Goal: Book appointment/travel/reservation

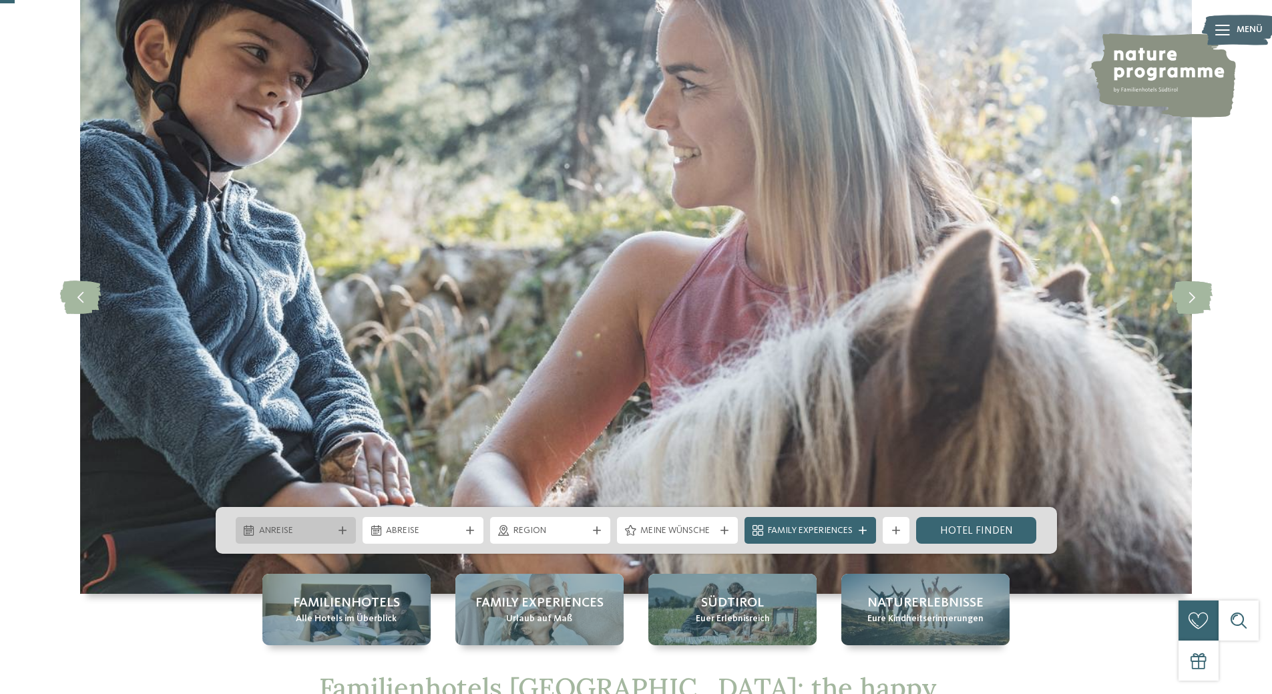
drag, startPoint x: 249, startPoint y: 539, endPoint x: 279, endPoint y: 533, distance: 30.6
click at [258, 538] on div "Anreise" at bounding box center [296, 530] width 121 height 27
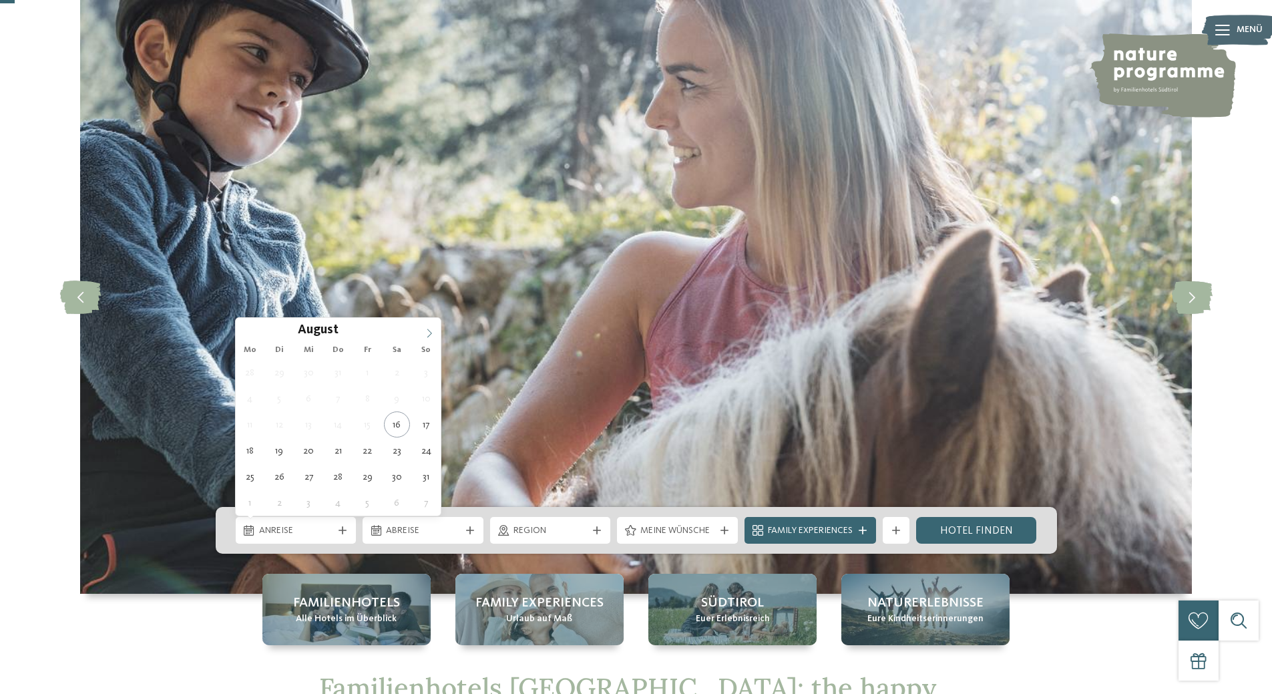
click at [429, 330] on icon at bounding box center [429, 332] width 9 height 9
type div "[DATE]"
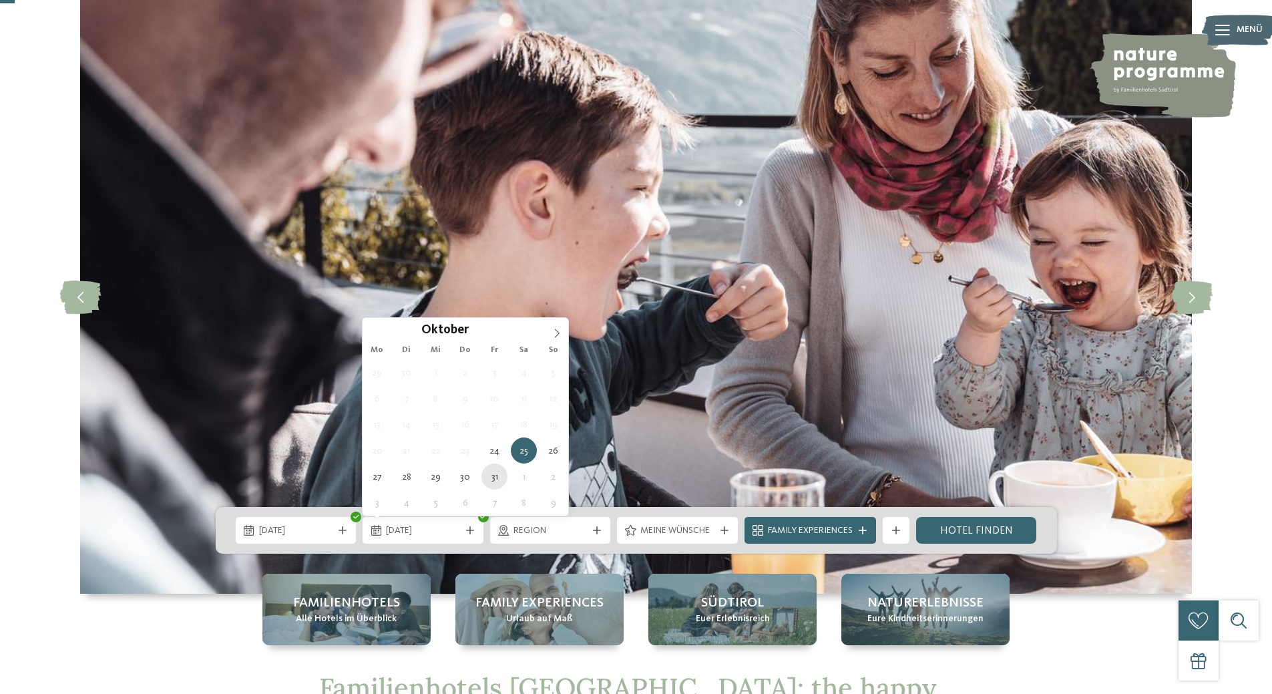
type div "[DATE]"
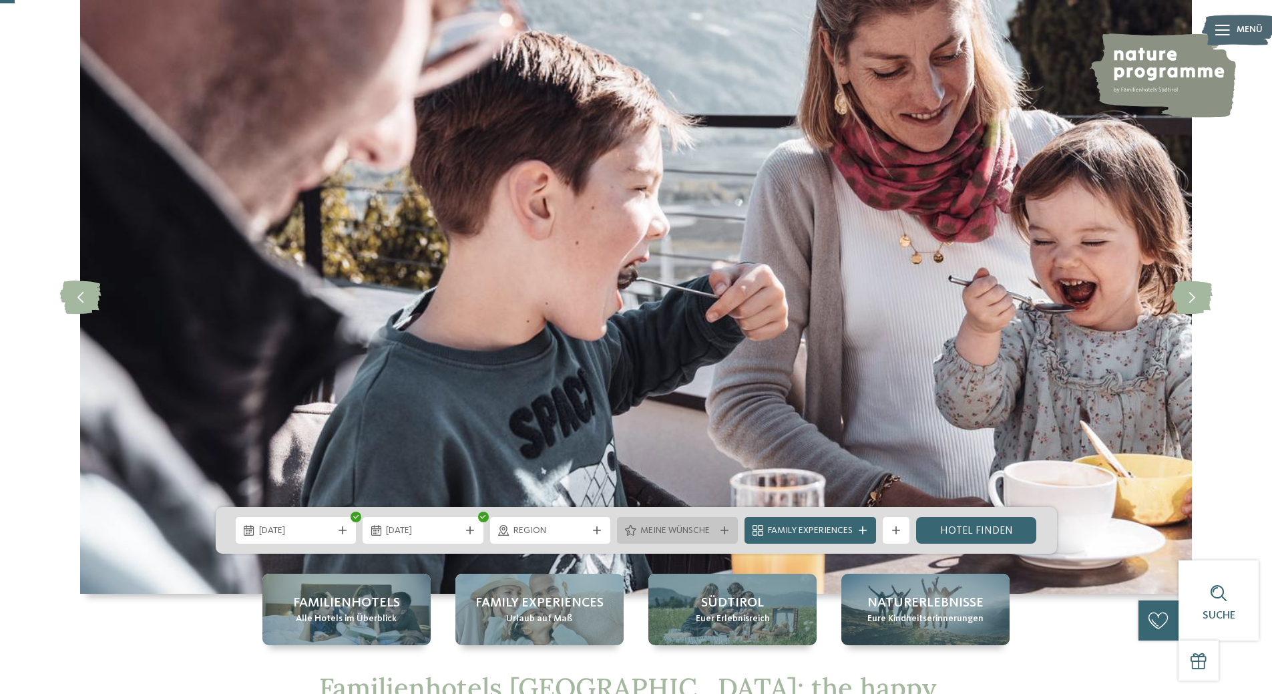
click at [654, 531] on span "Meine Wünsche" at bounding box center [677, 530] width 74 height 13
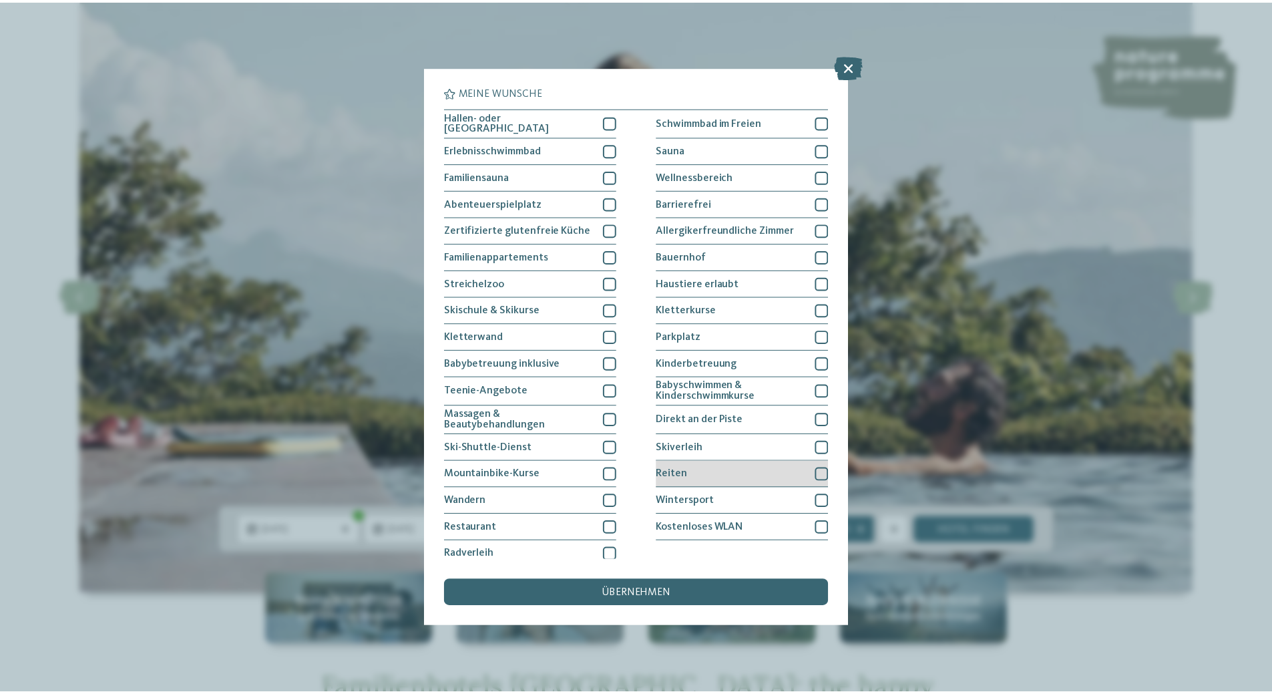
scroll to position [6, 0]
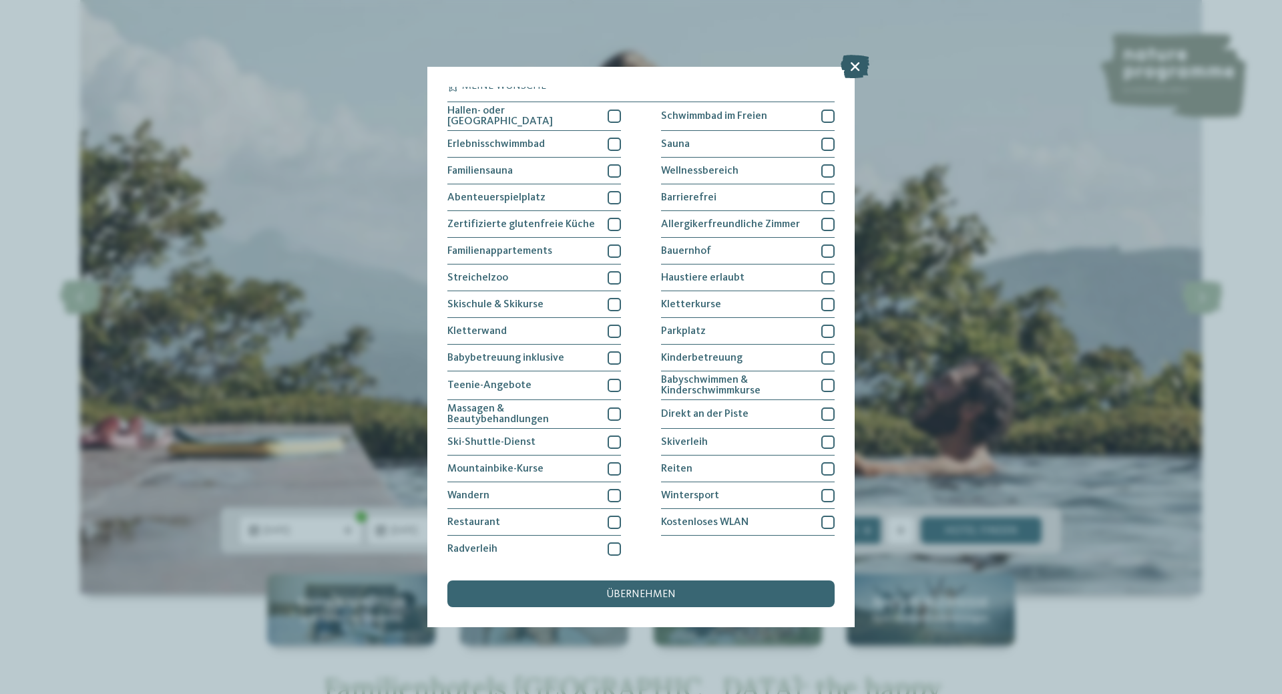
click at [851, 62] on icon at bounding box center [854, 66] width 29 height 23
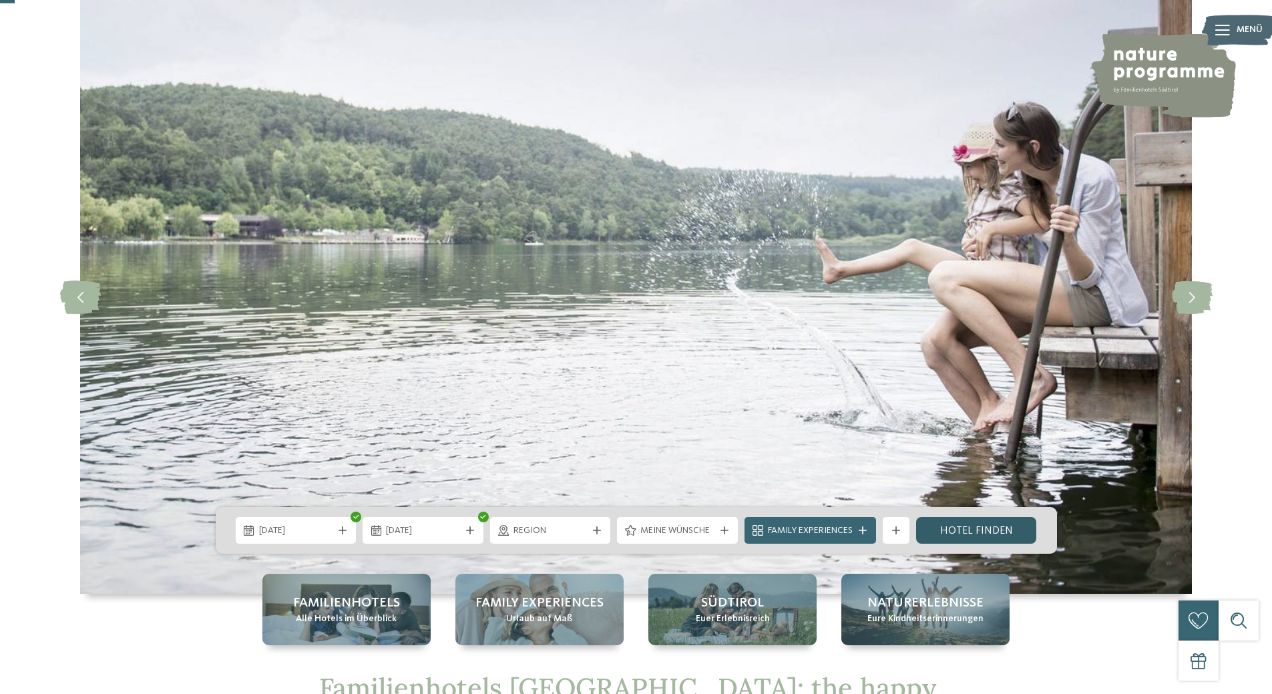
click at [985, 531] on link "Hotel finden" at bounding box center [976, 530] width 121 height 27
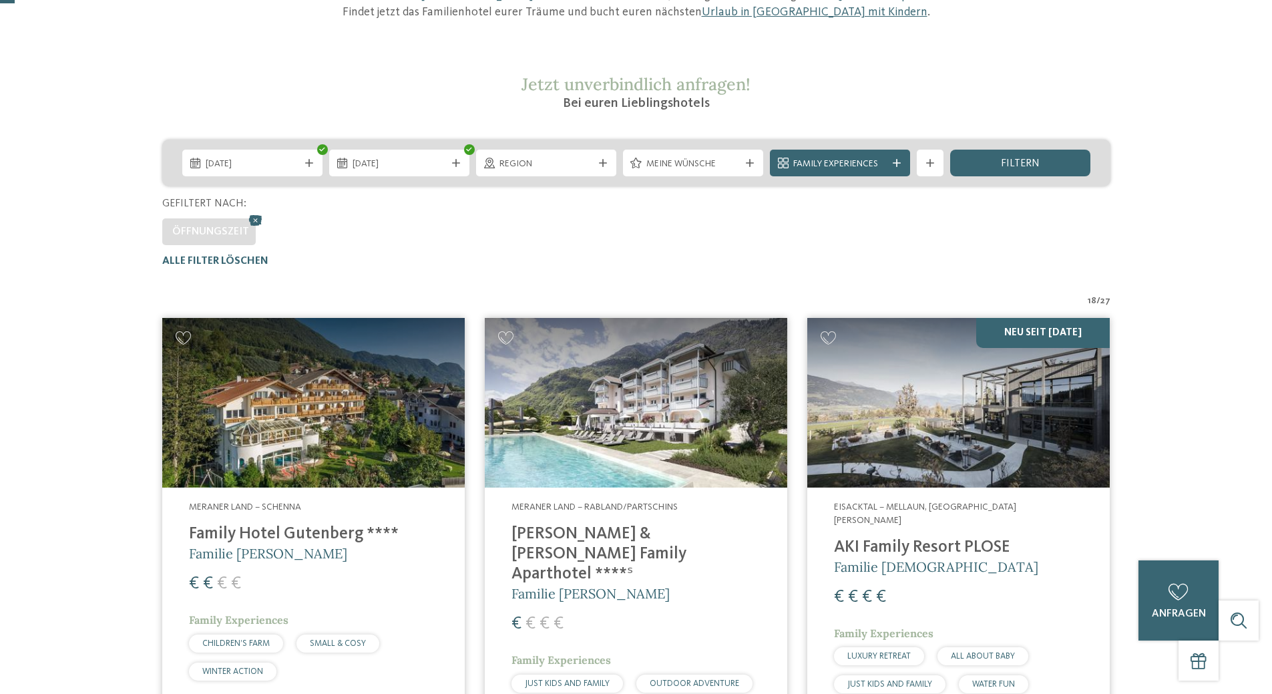
scroll to position [37, 0]
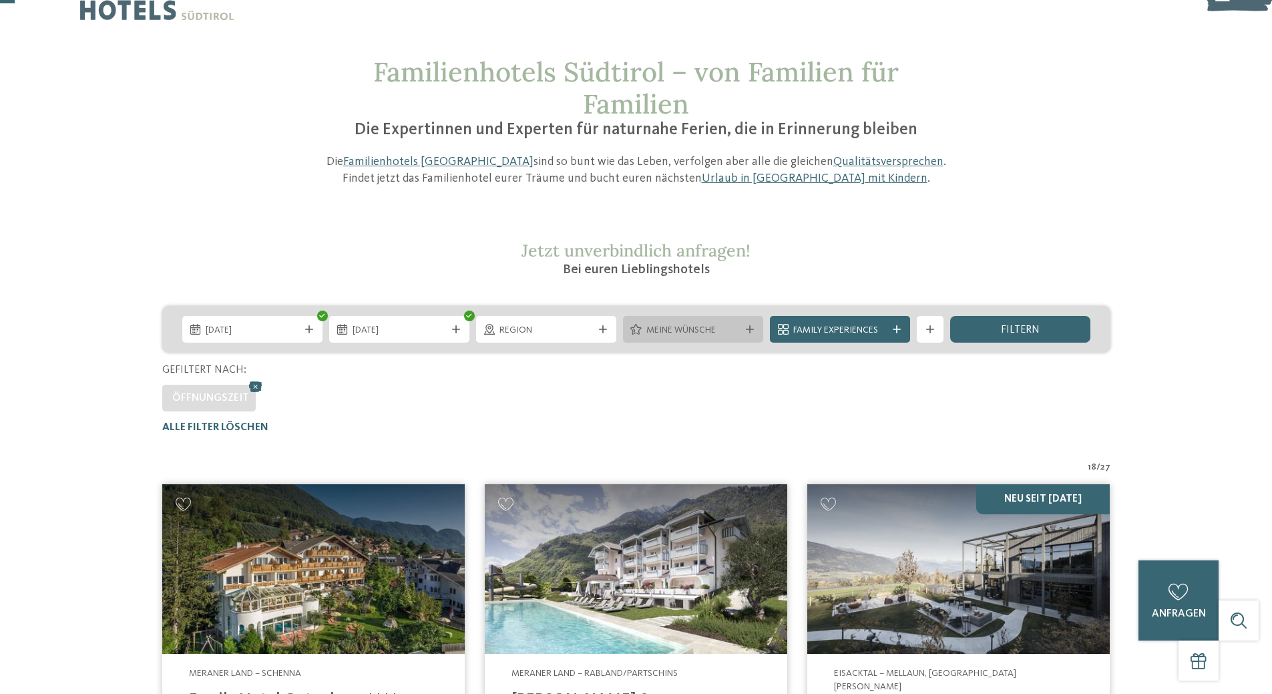
click at [704, 326] on span "Meine Wünsche" at bounding box center [692, 330] width 93 height 13
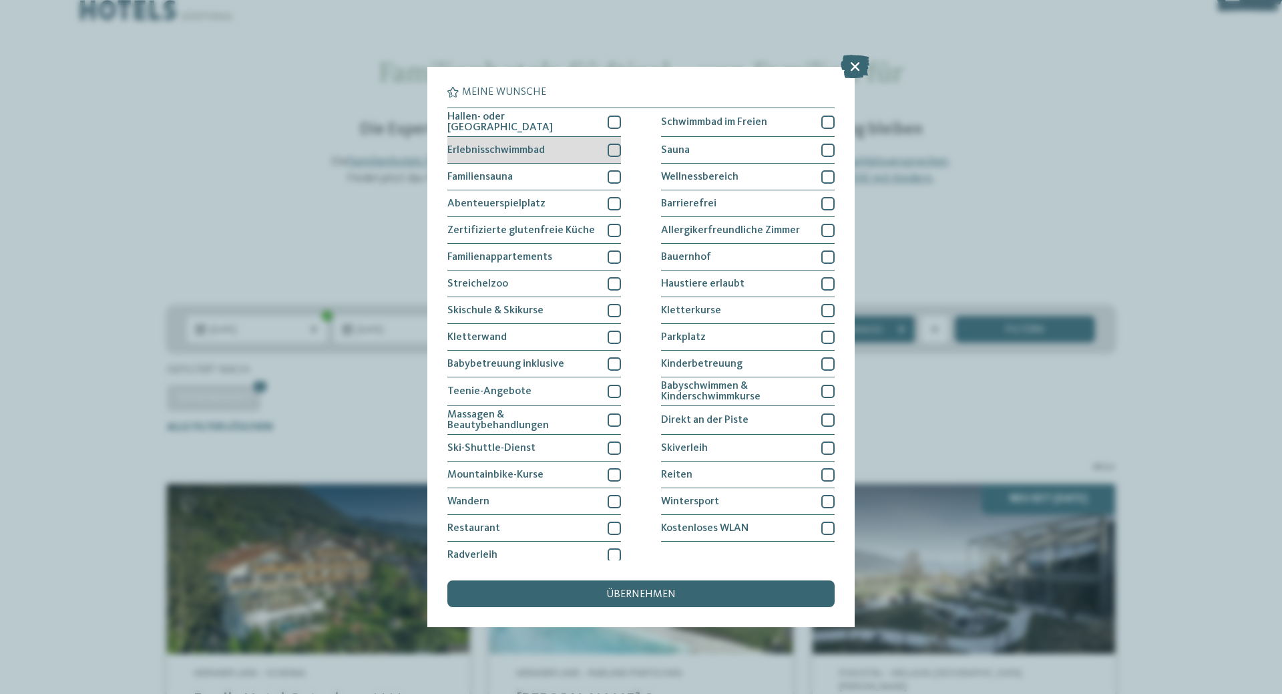
click at [609, 148] on div at bounding box center [613, 150] width 13 height 13
click at [609, 122] on div at bounding box center [613, 121] width 13 height 13
click at [615, 587] on div "übernehmen" at bounding box center [640, 593] width 387 height 27
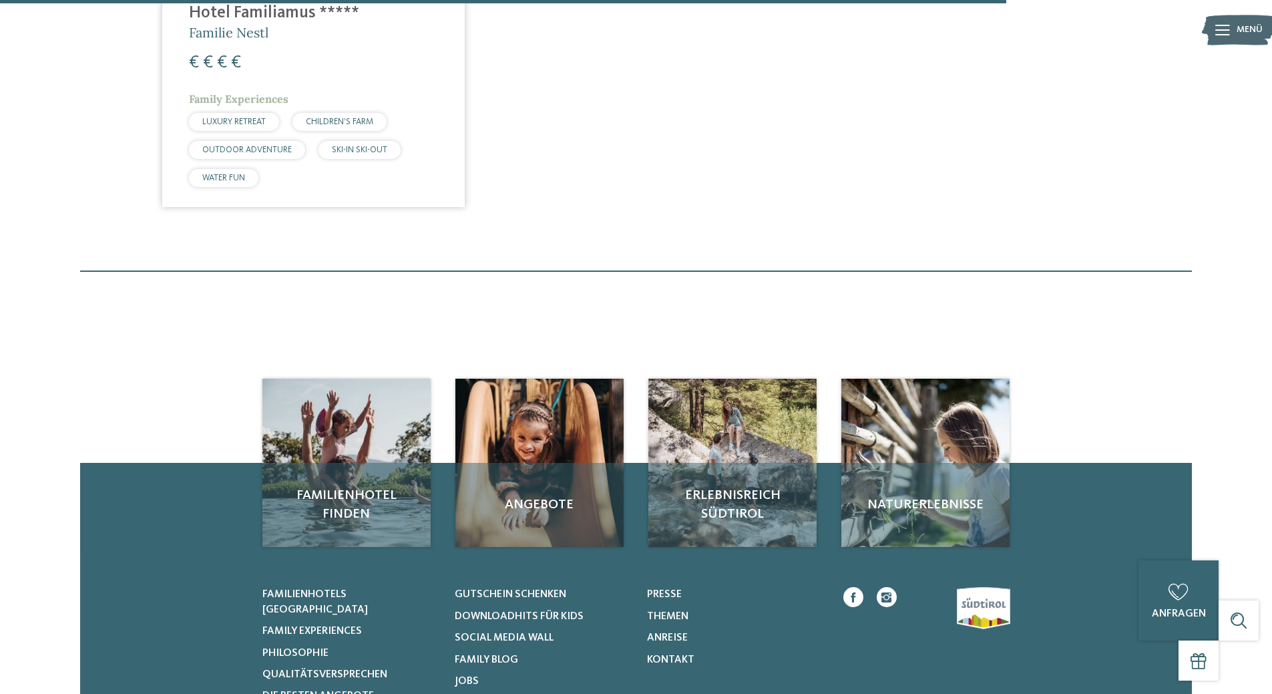
scroll to position [1486, 0]
